Goal: Task Accomplishment & Management: Manage account settings

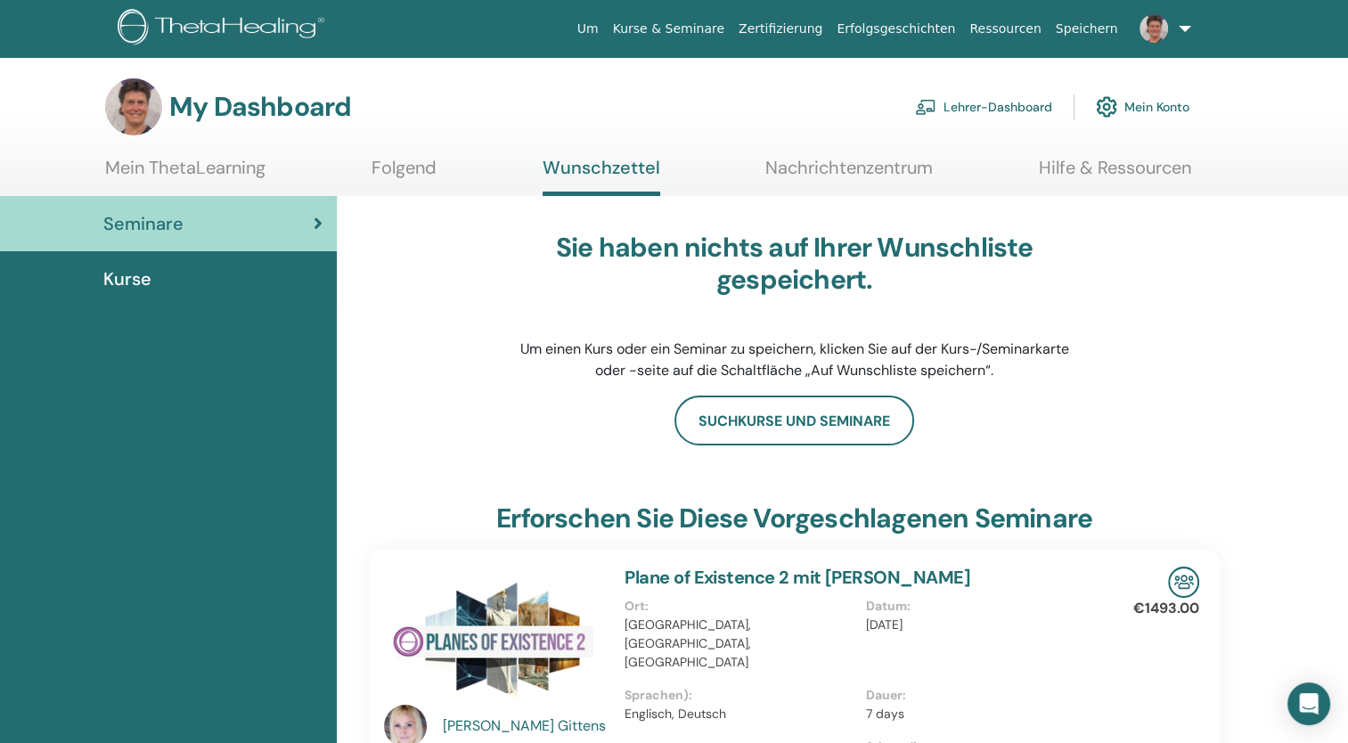
click at [991, 107] on link "Lehrer-Dashboard" at bounding box center [983, 106] width 137 height 39
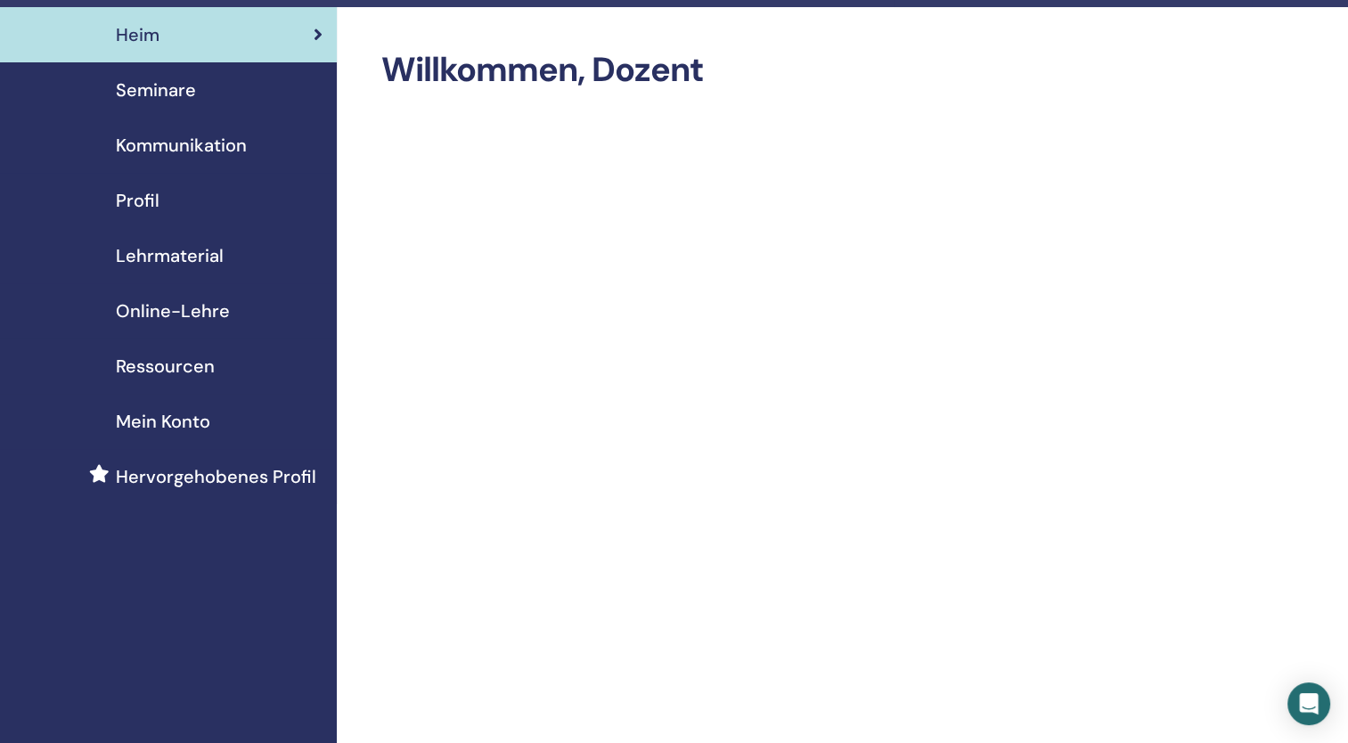
scroll to position [89, 0]
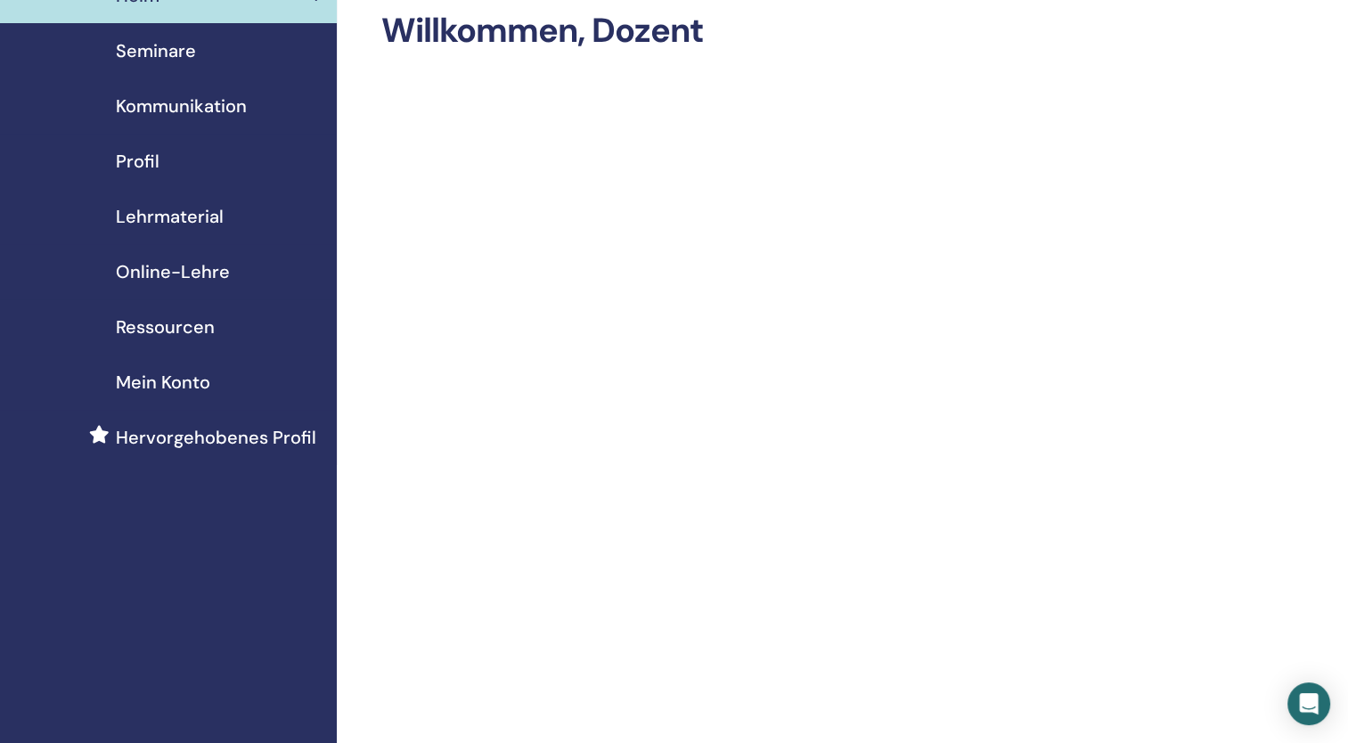
click at [168, 53] on span "Seminare" at bounding box center [156, 50] width 80 height 27
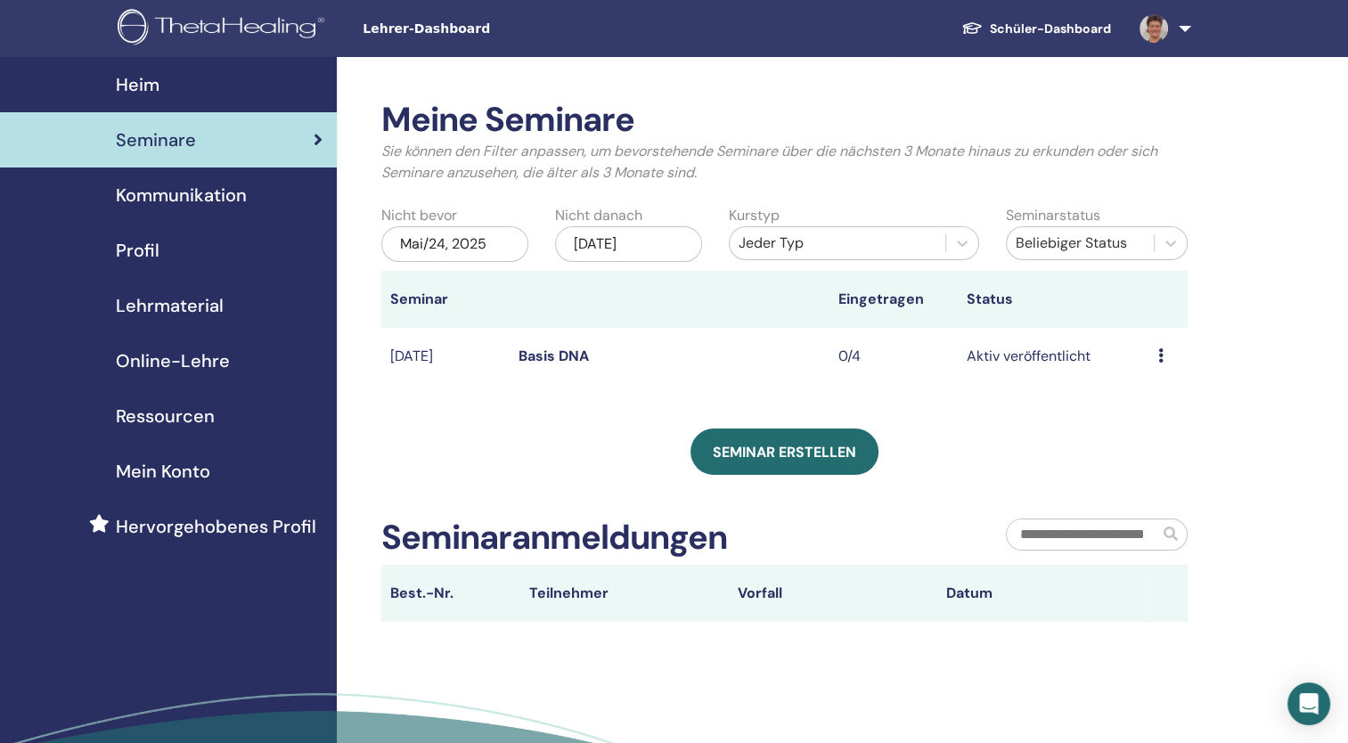
click at [581, 365] on link "Basis DNA" at bounding box center [554, 356] width 70 height 19
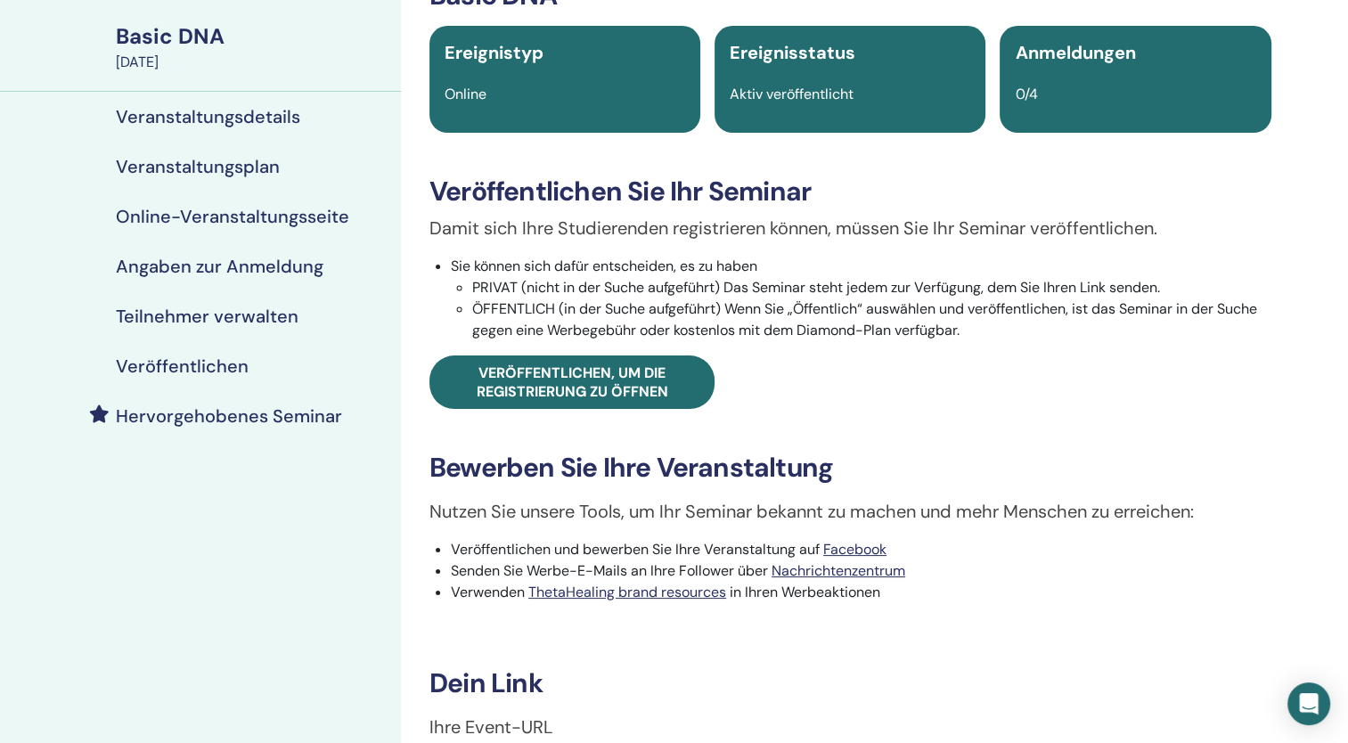
scroll to position [89, 0]
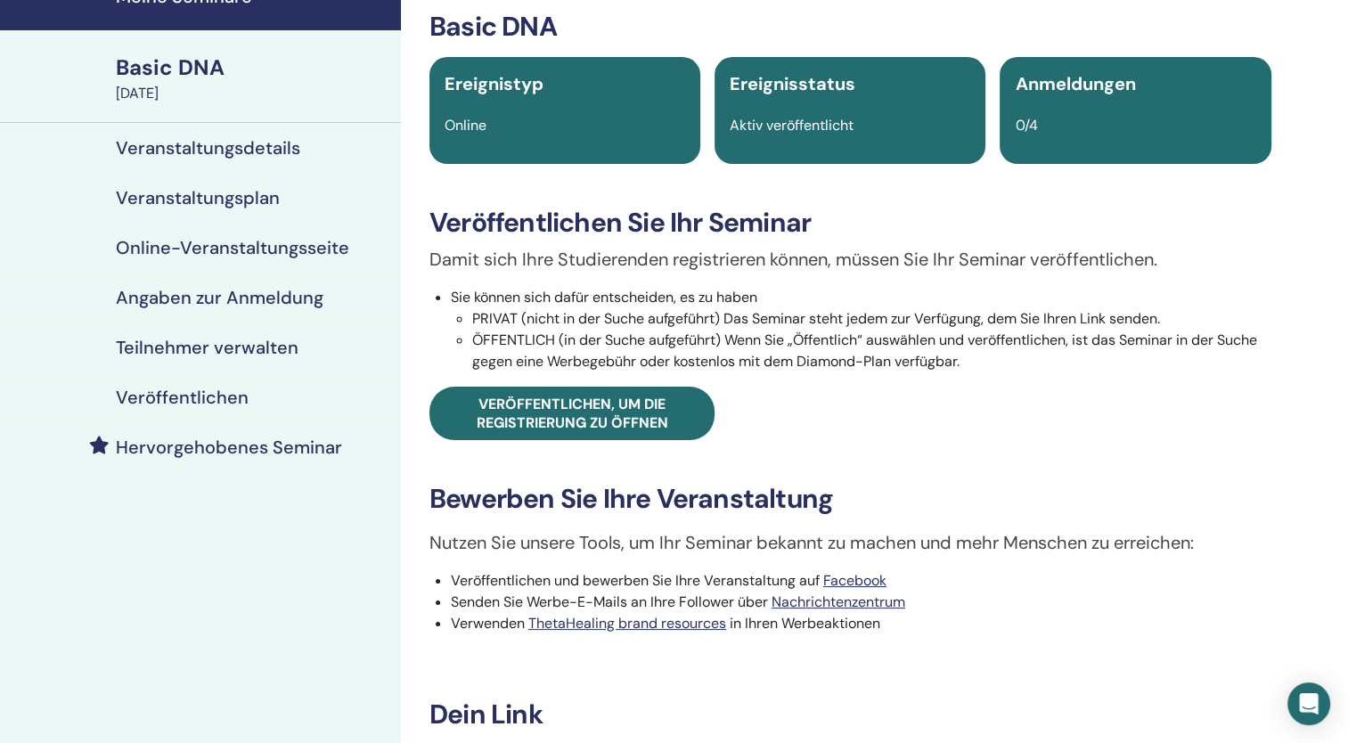
click at [235, 293] on h4 "Angaben zur Anmeldung" at bounding box center [220, 297] width 208 height 21
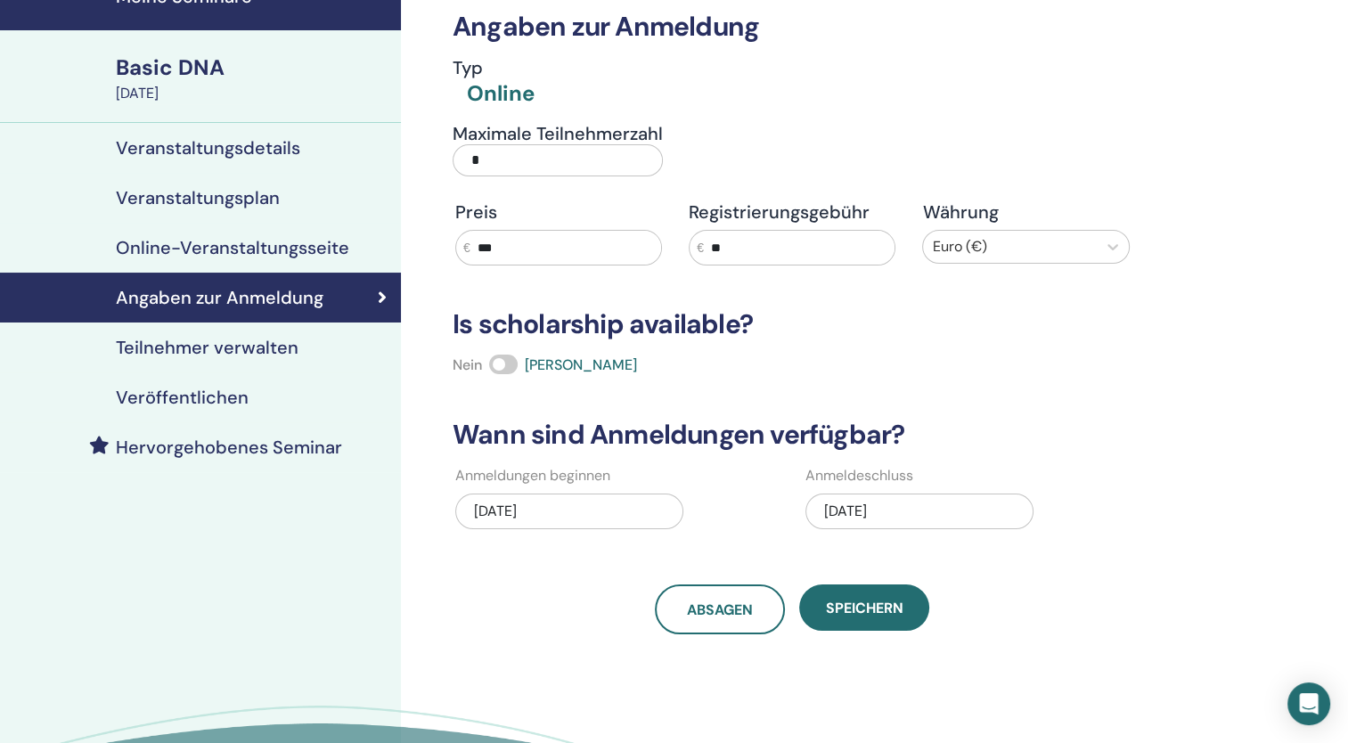
click at [225, 244] on h4 "Online-Veranstaltungsseite" at bounding box center [233, 247] width 234 height 21
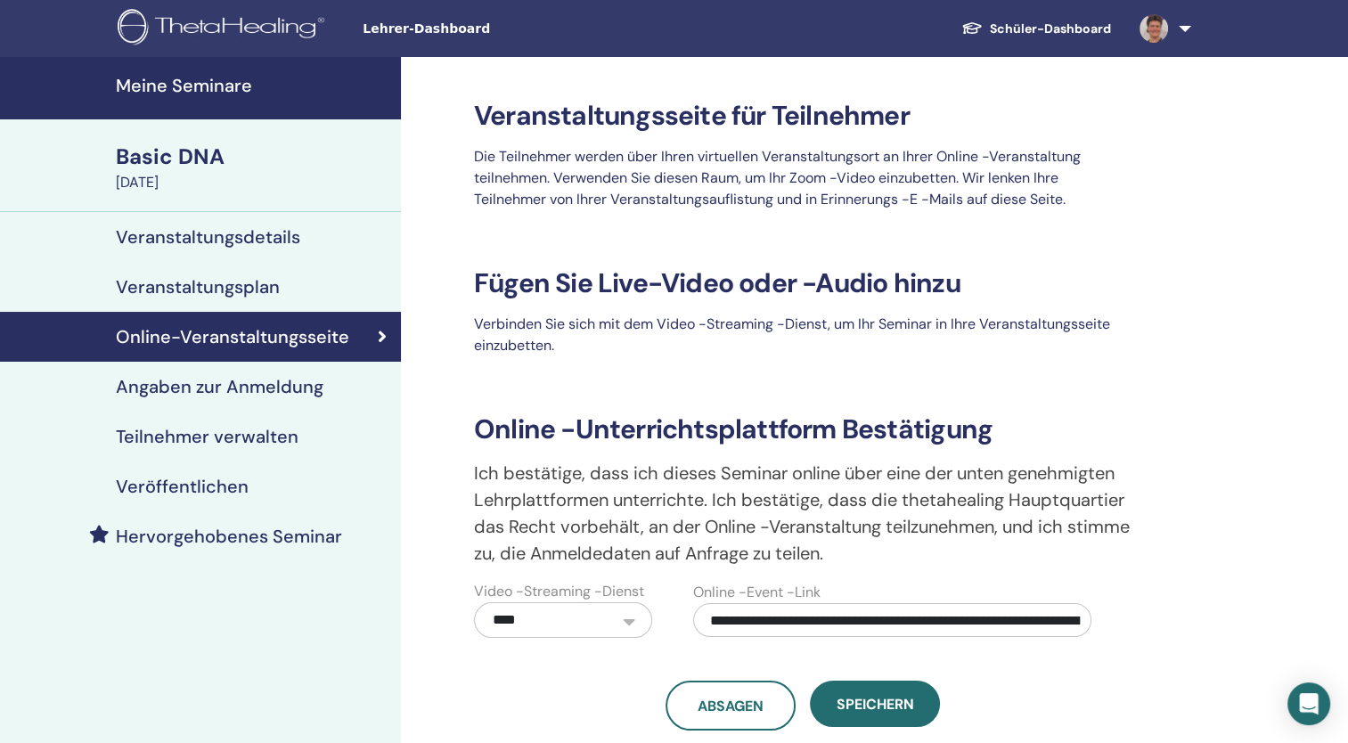
click at [241, 398] on h4 "Angaben zur Anmeldung" at bounding box center [220, 386] width 208 height 21
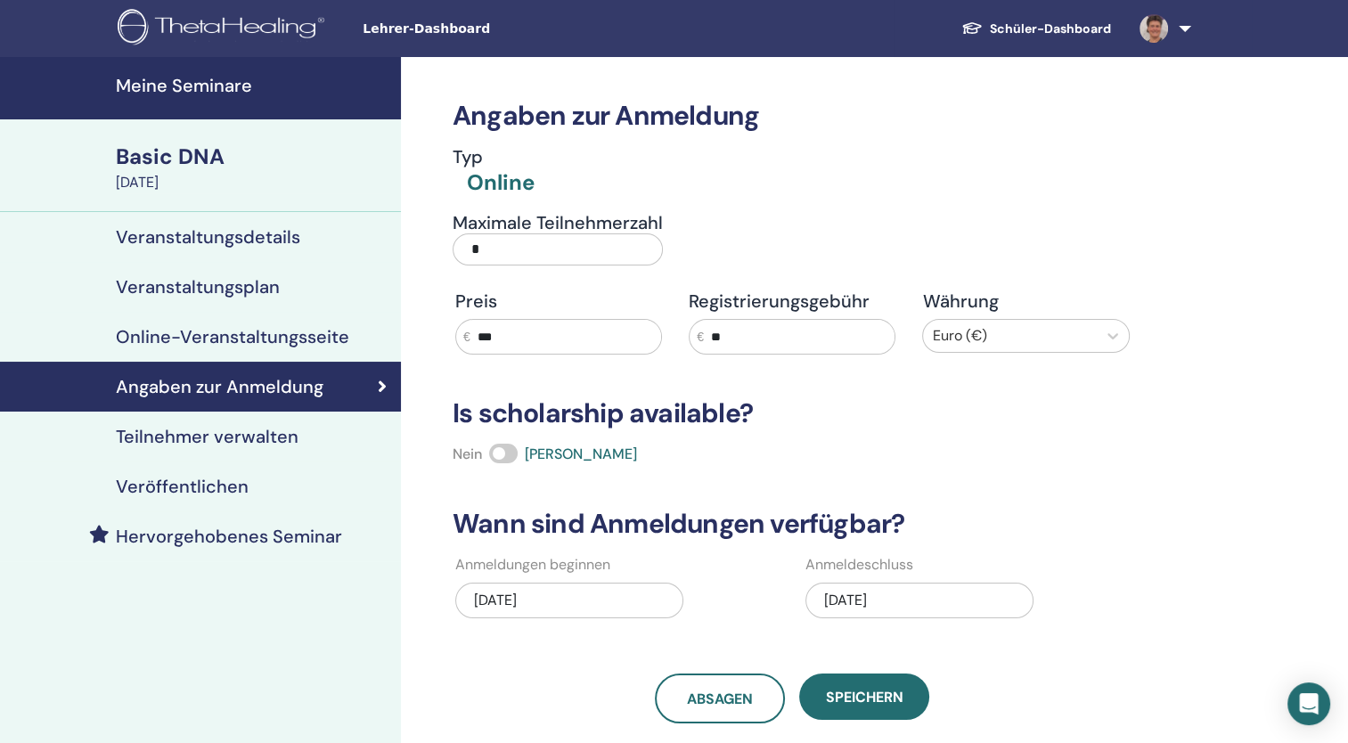
click at [1184, 29] on link at bounding box center [1162, 28] width 73 height 57
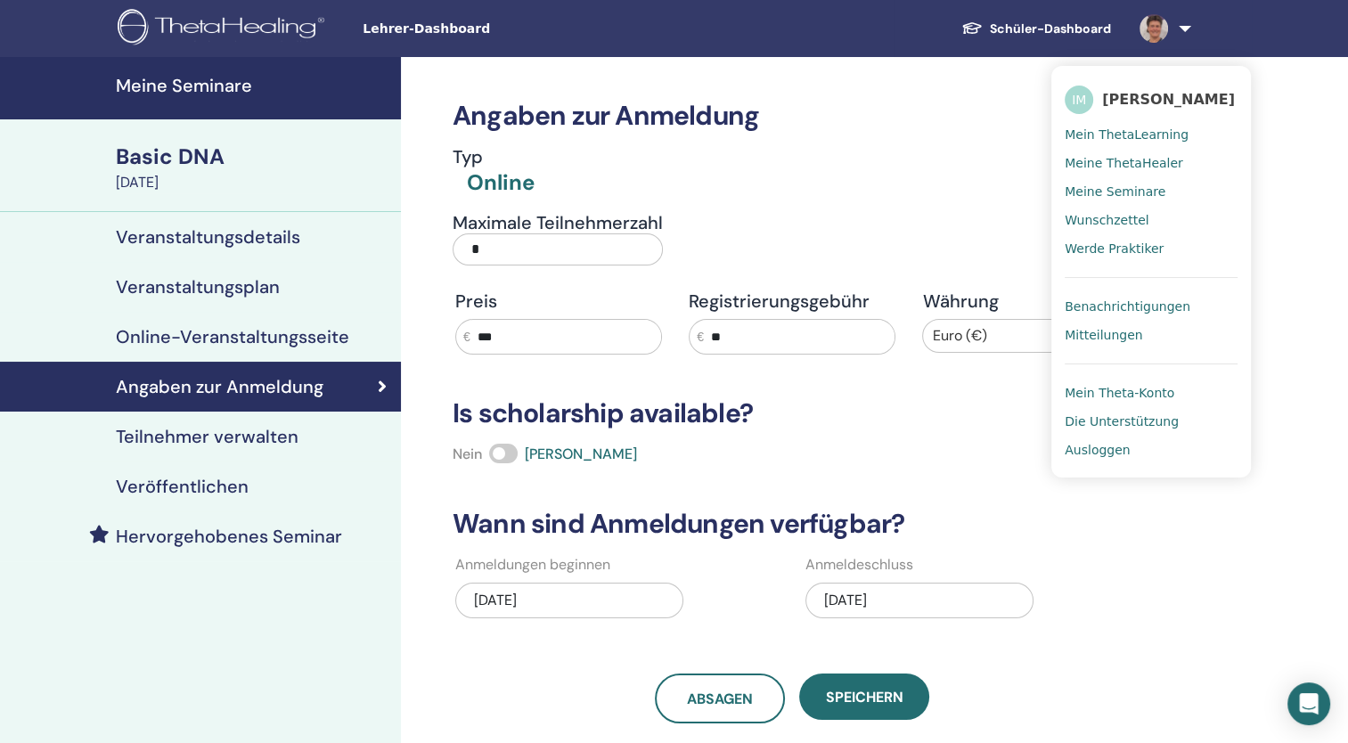
click at [1094, 453] on span "Ausloggen" at bounding box center [1097, 450] width 65 height 16
